Goal: Transaction & Acquisition: Register for event/course

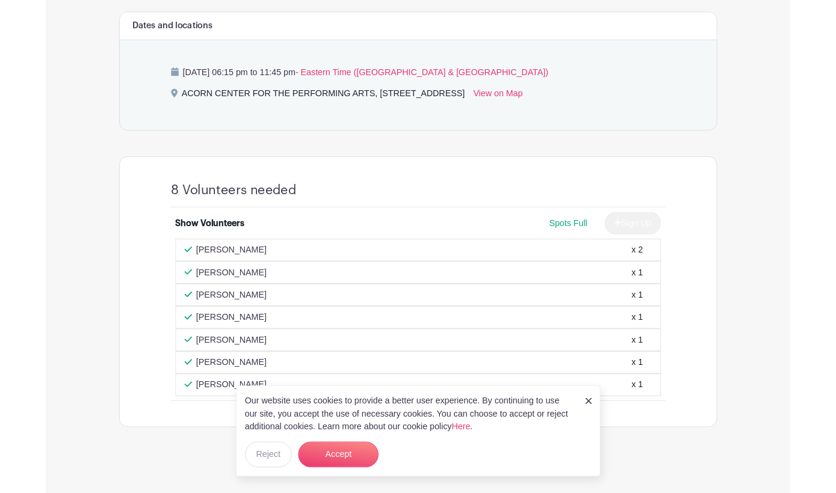
scroll to position [549, 0]
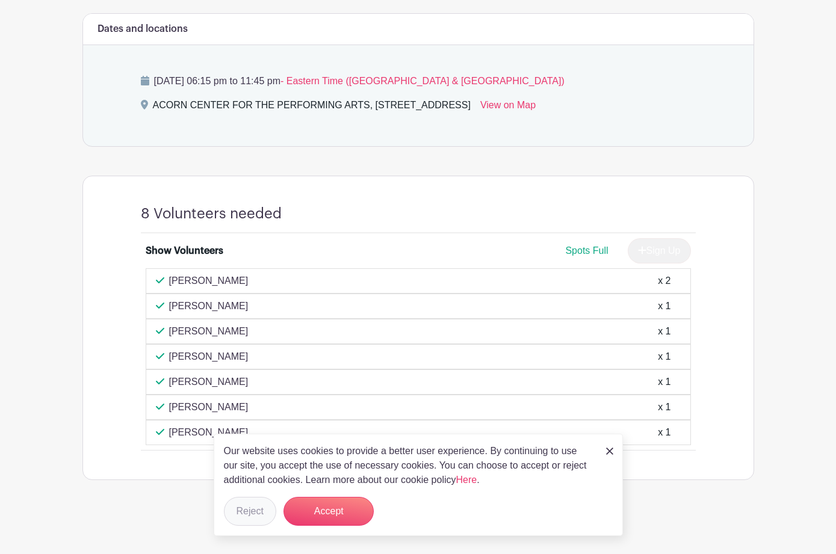
click at [251, 491] on button "Reject" at bounding box center [250, 511] width 52 height 29
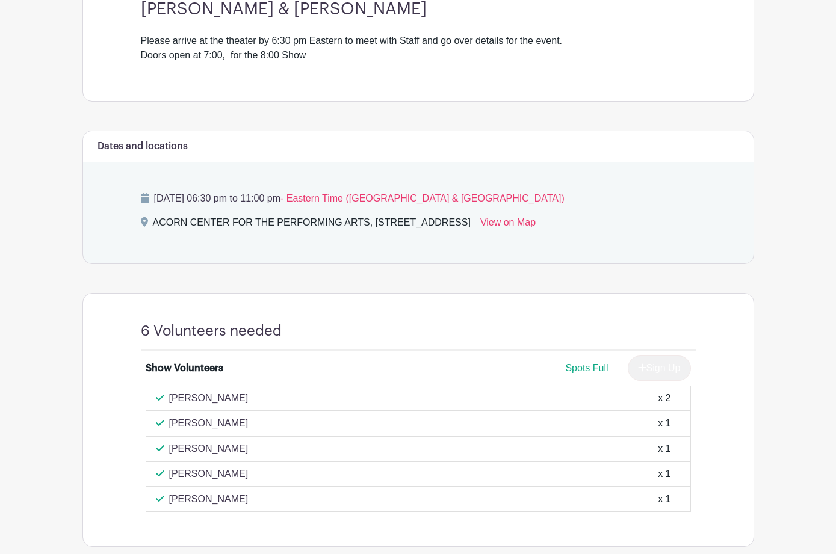
scroll to position [427, 0]
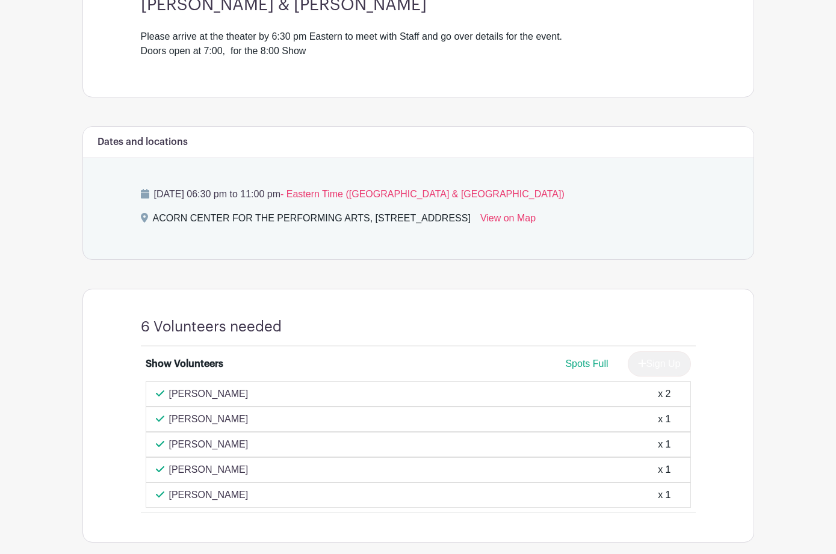
click at [54, 135] on main "Log In Sign Up for Free Acorn Events Billy Elton — Tribute to Billy Joel & Elto…" at bounding box center [418, 95] width 836 height 1045
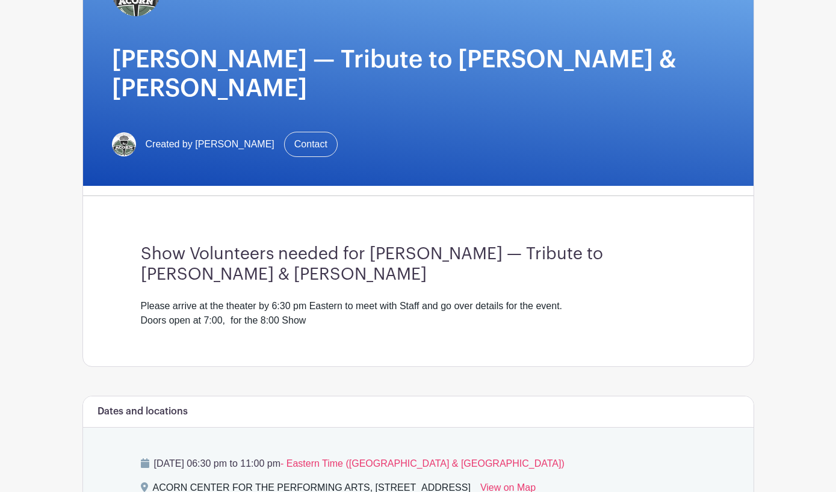
scroll to position [0, 0]
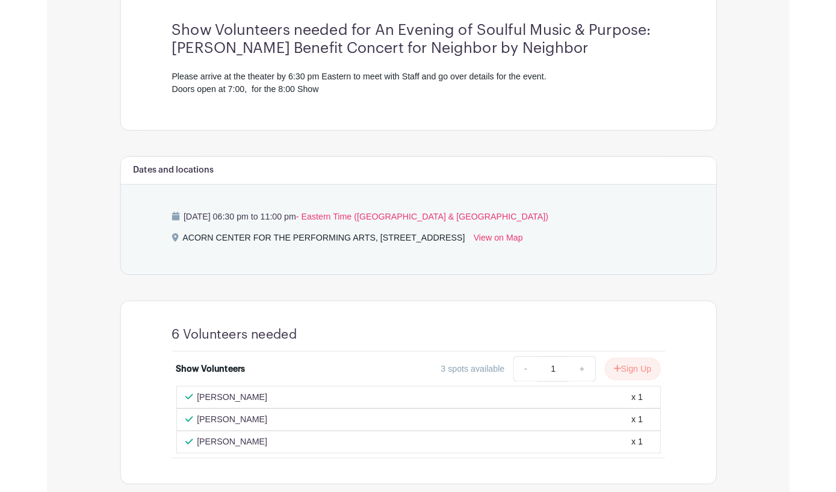
scroll to position [409, 0]
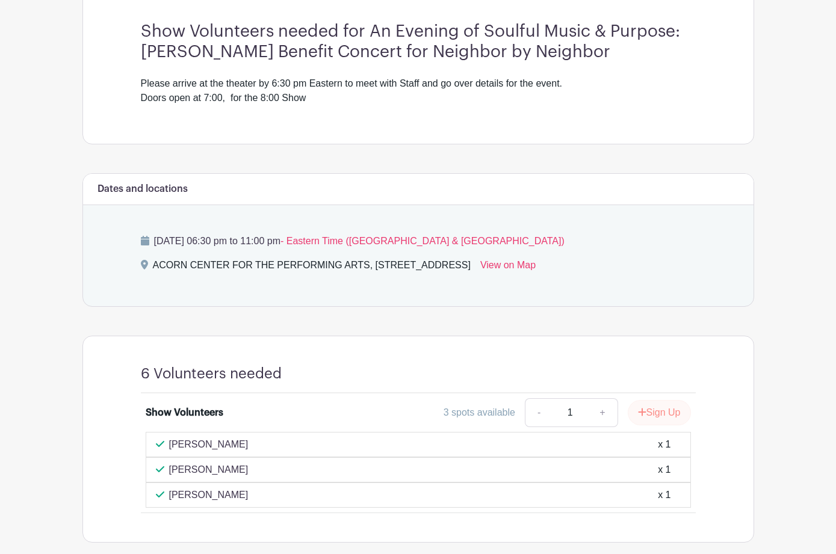
click at [660, 400] on button "Sign Up" at bounding box center [658, 412] width 63 height 25
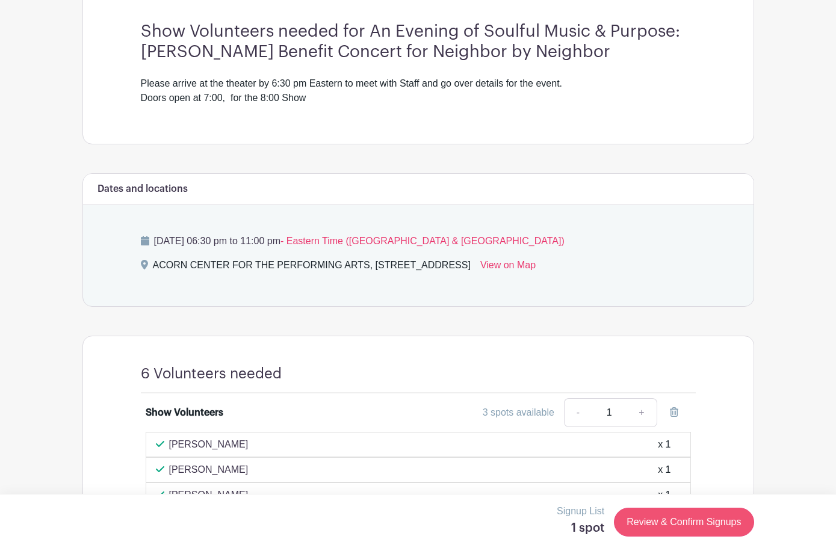
click at [683, 491] on link "Review & Confirm Signups" at bounding box center [684, 522] width 140 height 29
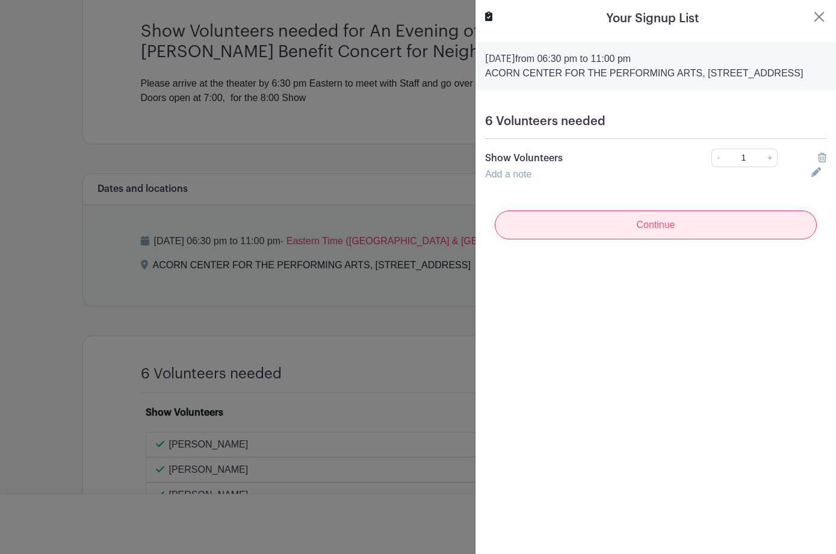
click at [660, 236] on input "Continue" at bounding box center [655, 225] width 322 height 29
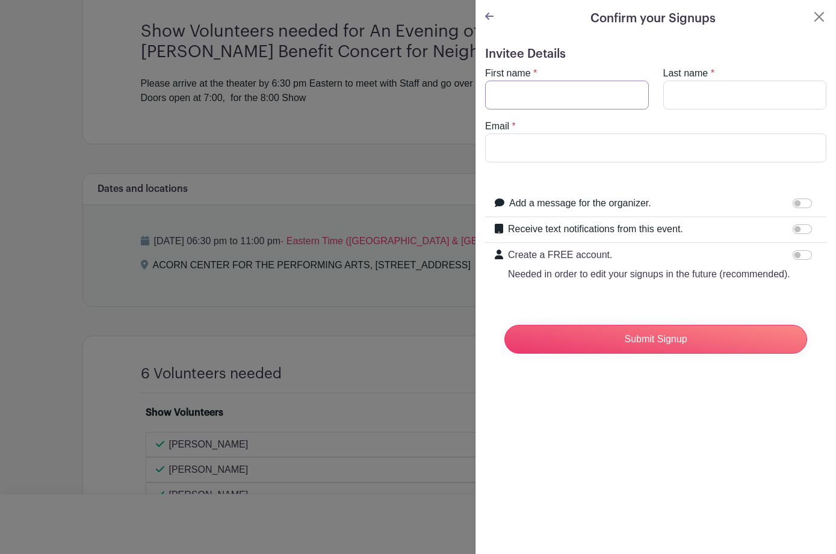
click at [528, 91] on input "First name" at bounding box center [567, 95] width 164 height 29
type input "[PERSON_NAME]"
click at [541, 146] on input "Email" at bounding box center [655, 148] width 341 height 29
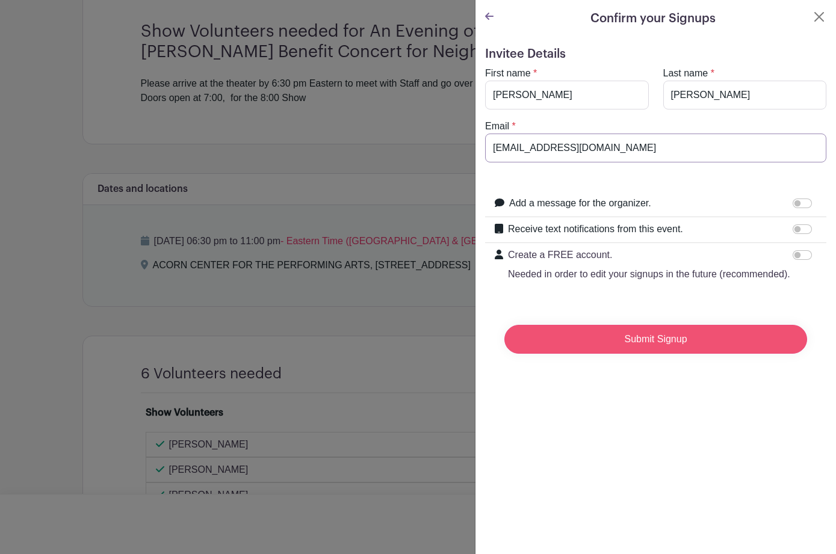
type input "marc@ogilviegroup.net"
click at [659, 334] on input "Submit Signup" at bounding box center [655, 339] width 303 height 29
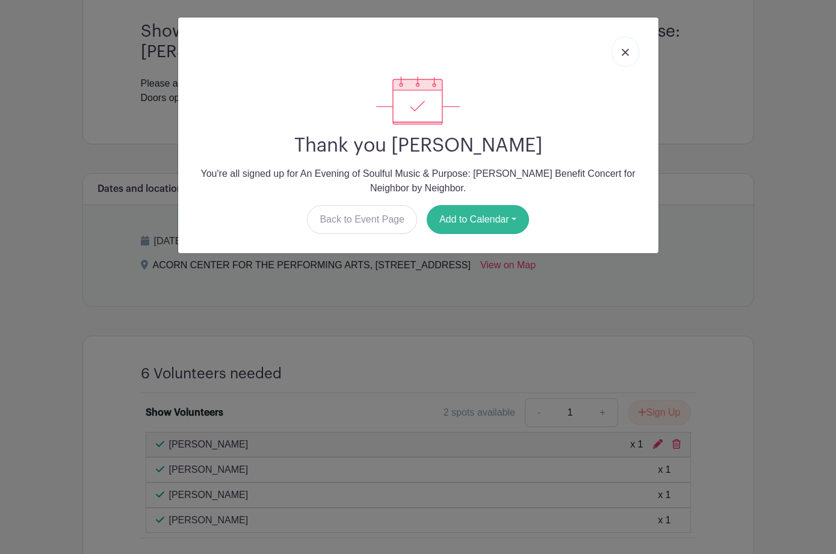
click at [483, 221] on button "Add to Calendar" at bounding box center [477, 219] width 102 height 29
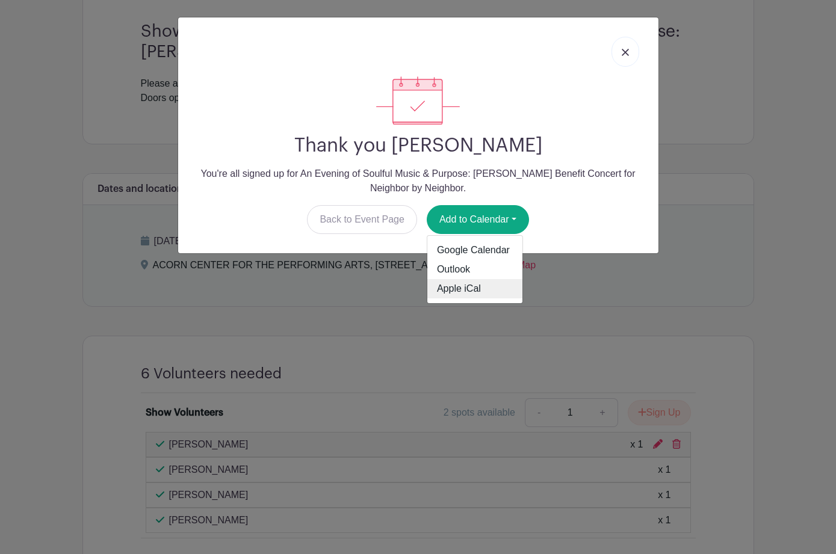
click at [472, 294] on link "Apple iCal" at bounding box center [474, 288] width 95 height 19
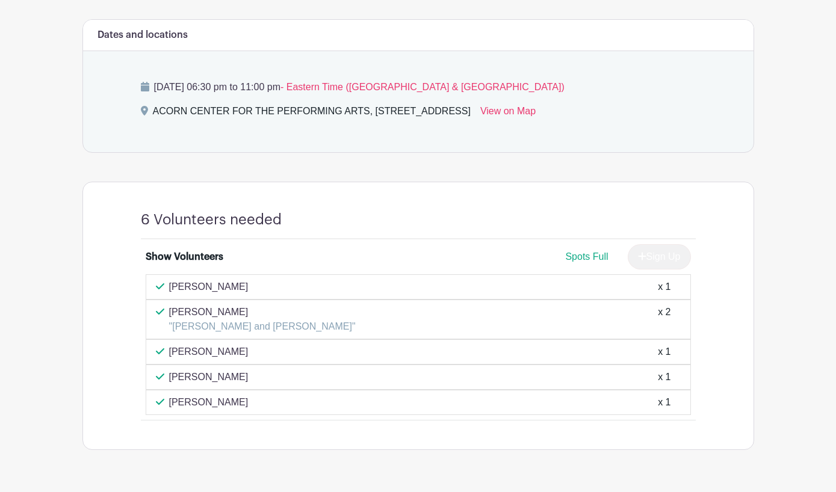
scroll to position [505, 0]
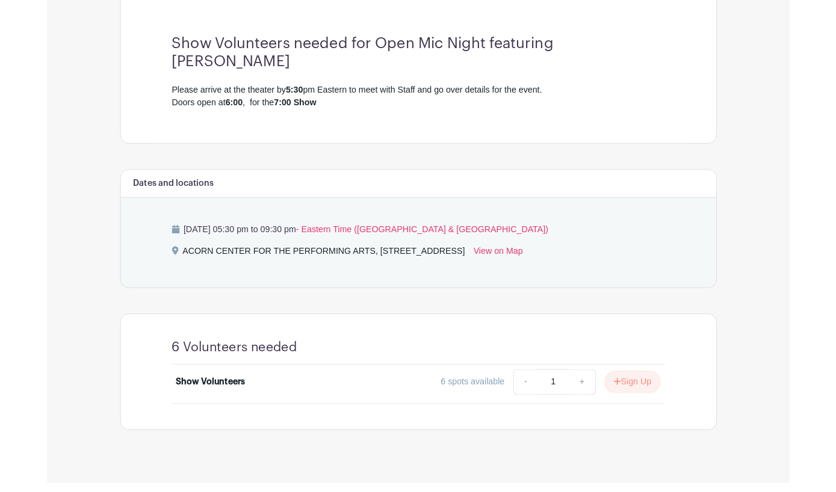
scroll to position [333, 0]
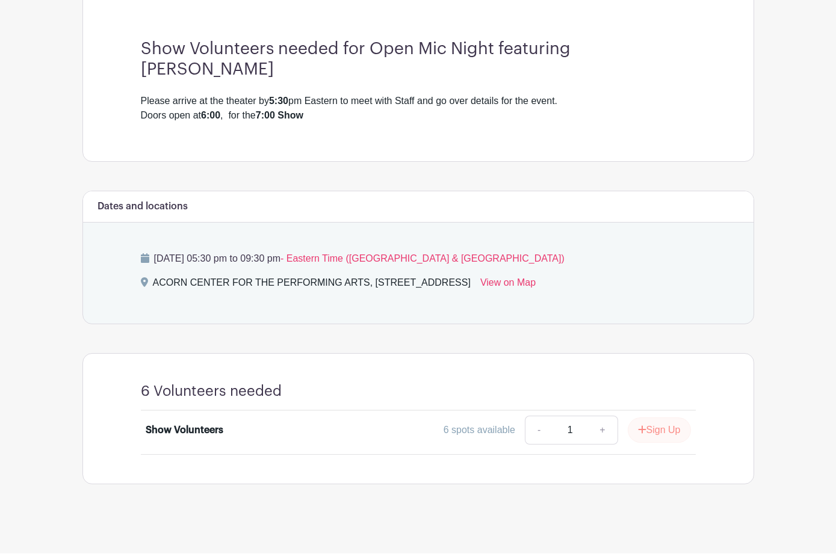
click at [666, 429] on button "Sign Up" at bounding box center [658, 430] width 63 height 25
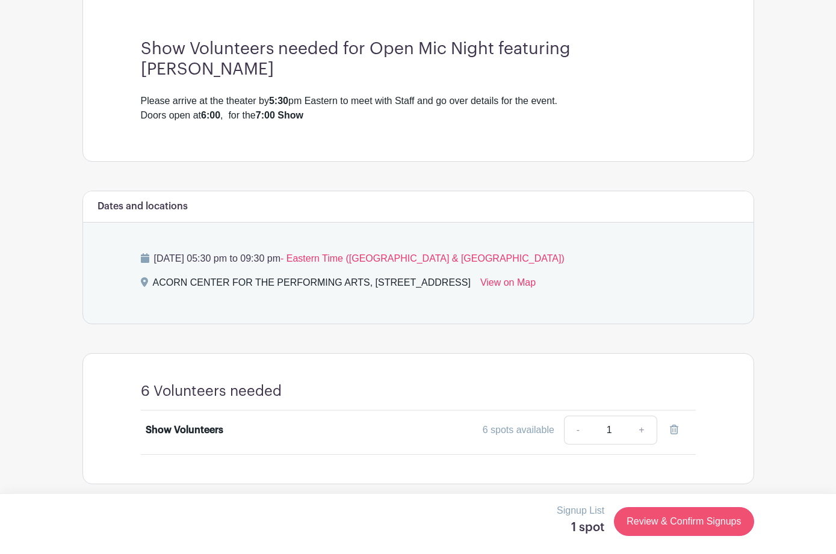
click at [679, 491] on link "Review & Confirm Signups" at bounding box center [684, 522] width 140 height 29
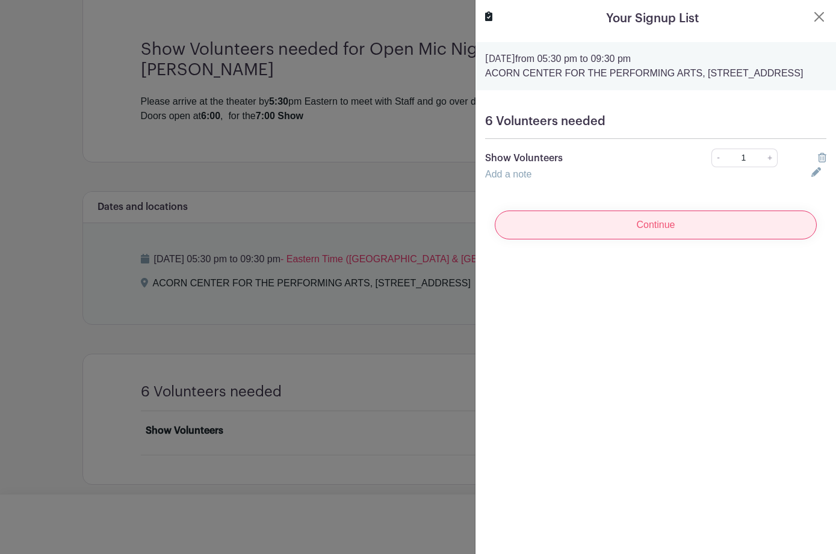
click at [671, 235] on input "Continue" at bounding box center [655, 225] width 322 height 29
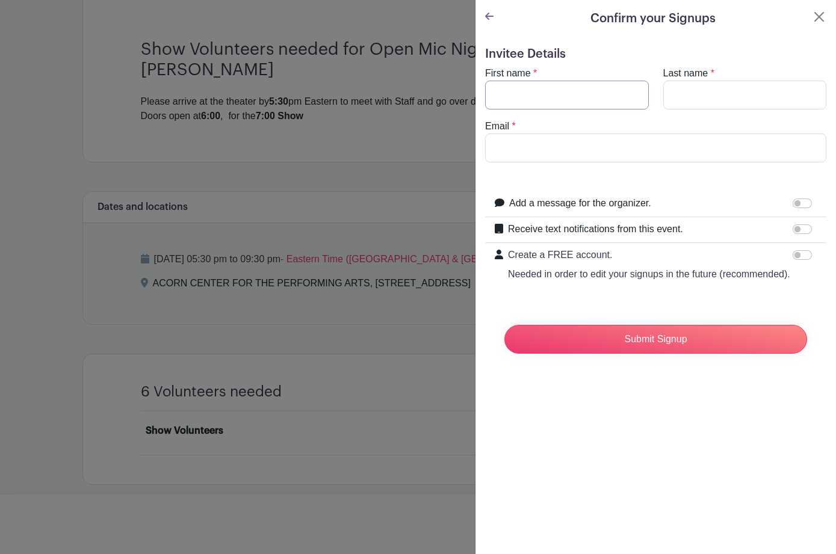
click at [526, 83] on input "First name" at bounding box center [567, 95] width 164 height 29
type input "Marcus"
type input "Ogilvie"
click at [547, 100] on input "Marcus" at bounding box center [567, 95] width 164 height 29
type input "Marc"
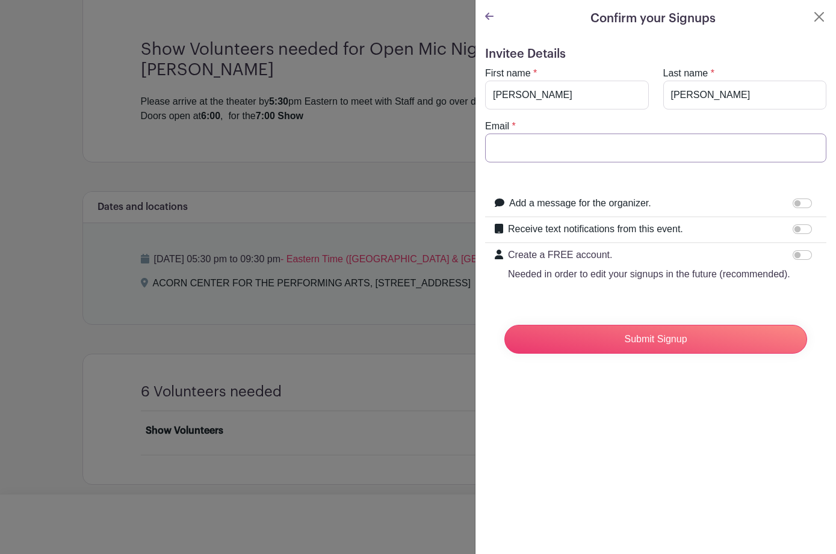
click at [534, 152] on input "Email" at bounding box center [655, 148] width 341 height 29
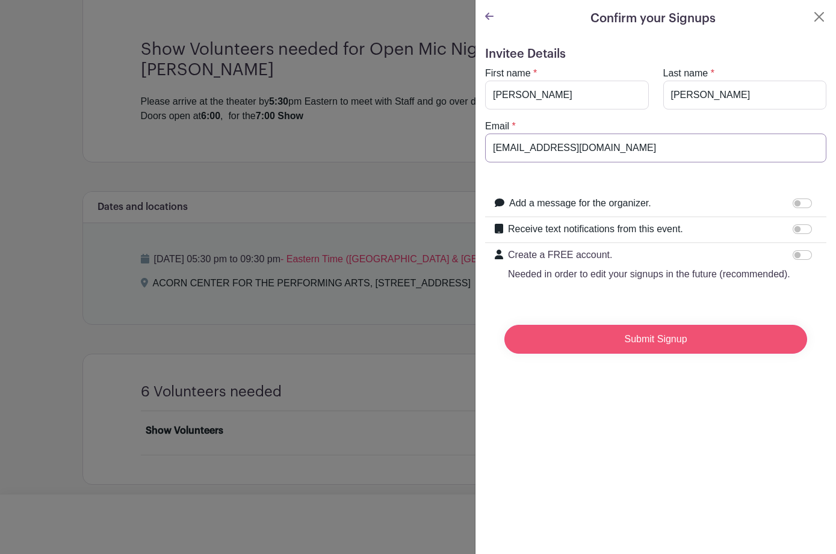
type input "marc@ogilviegroup.net"
click at [662, 346] on input "Submit Signup" at bounding box center [655, 339] width 303 height 29
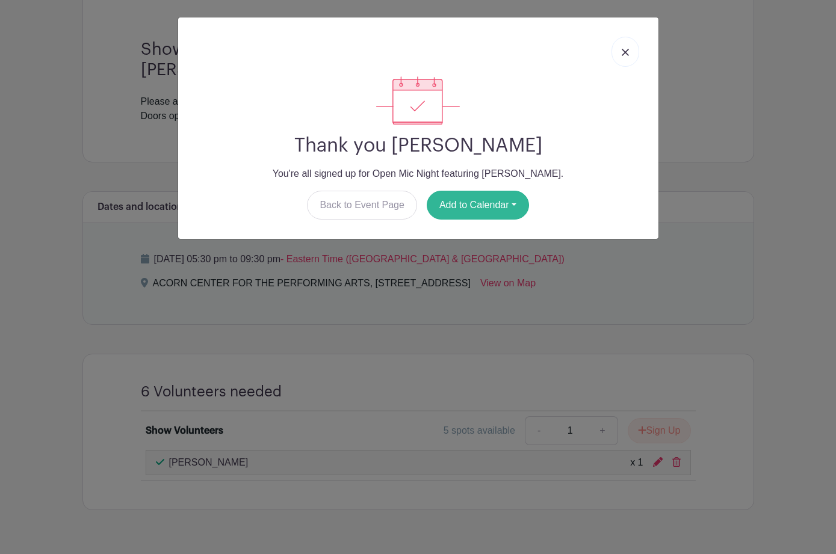
click at [487, 205] on button "Add to Calendar" at bounding box center [477, 205] width 102 height 29
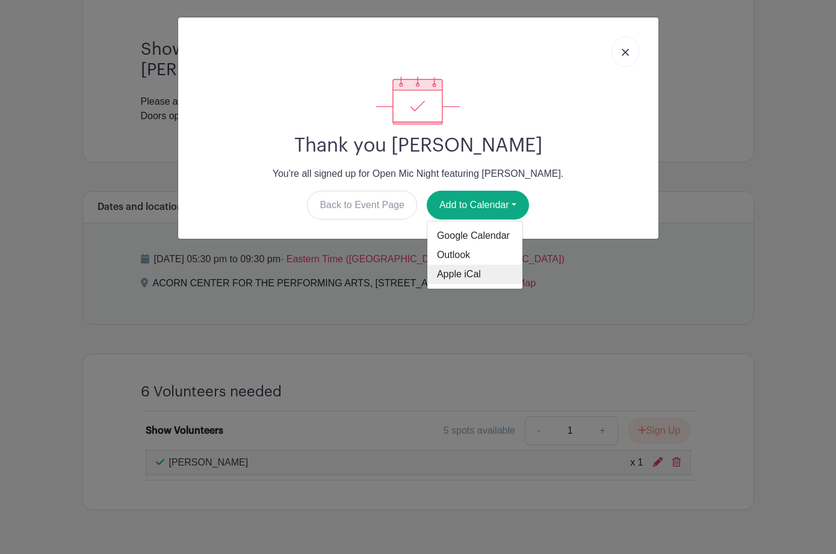
click at [466, 275] on link "Apple iCal" at bounding box center [474, 274] width 95 height 19
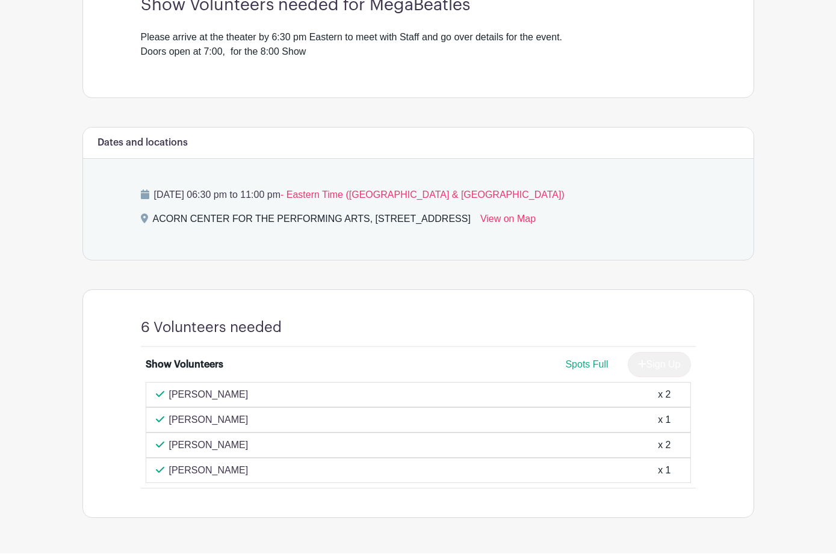
scroll to position [382, 0]
